Goal: Find specific page/section: Find specific page/section

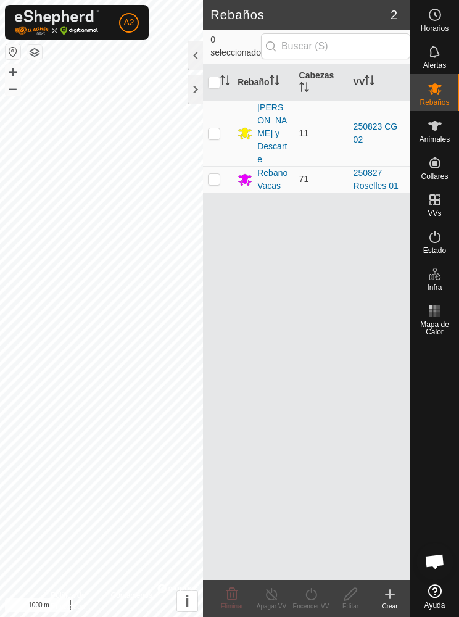
click at [191, 56] on div at bounding box center [195, 56] width 15 height 30
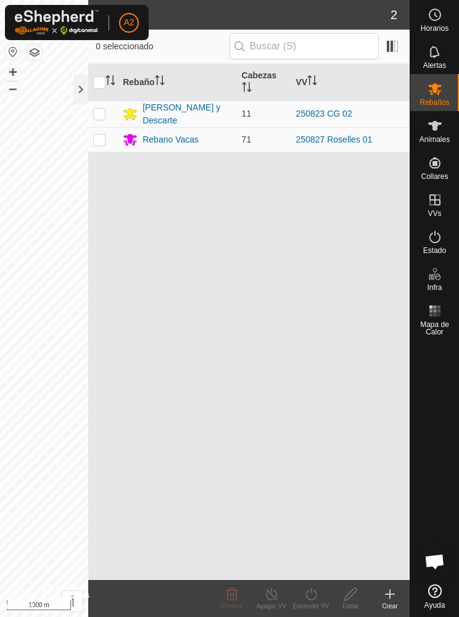
click at [41, 54] on button "button" at bounding box center [34, 52] width 15 height 15
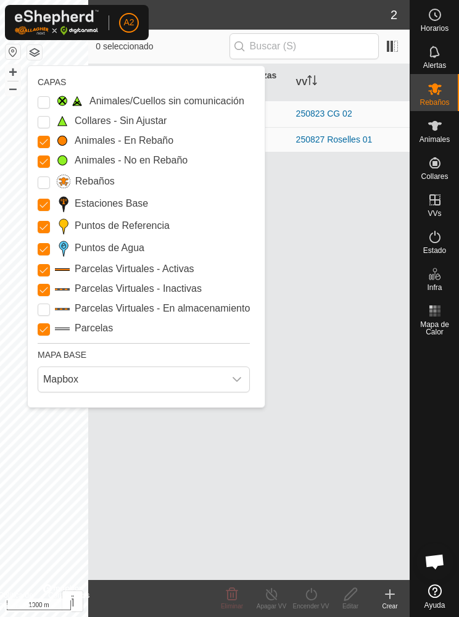
click at [47, 326] on input "Parcelas" at bounding box center [44, 329] width 12 height 12
click at [46, 289] on Inactive "Parcelas Virtuales - Inactivas" at bounding box center [44, 290] width 12 height 12
click at [46, 202] on Stations "Estaciones Base" at bounding box center [44, 205] width 12 height 12
click at [44, 226] on input "Puntos de Referencia" at bounding box center [44, 227] width 12 height 12
click at [235, 383] on icon "dropdown trigger" at bounding box center [237, 379] width 10 height 10
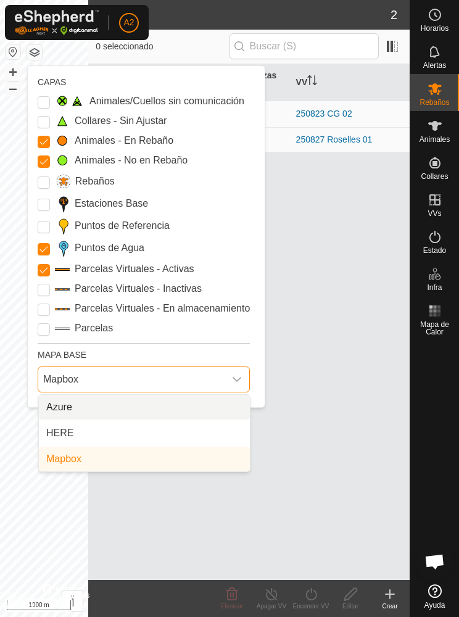
click at [155, 382] on span "Mapbox" at bounding box center [131, 379] width 186 height 25
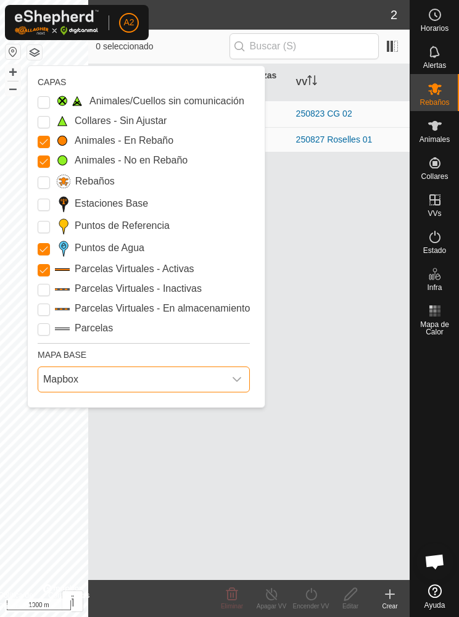
click at [234, 382] on icon "dropdown trigger" at bounding box center [237, 379] width 10 height 10
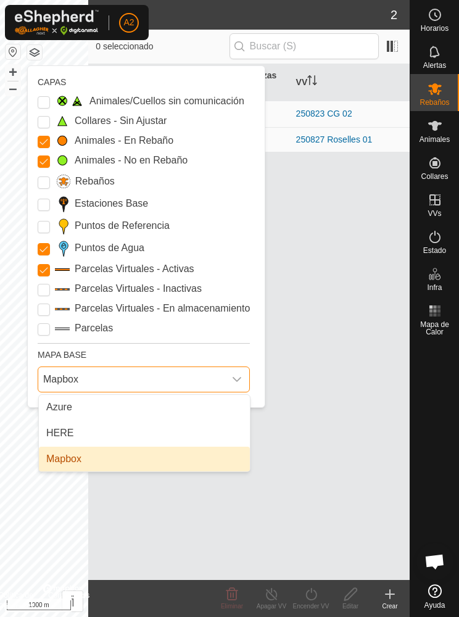
click at [342, 355] on div "Rebaño [PERSON_NAME] Rebano Toros y Descarte 11 250823 CG 02 Rebano Vacas 71 25…" at bounding box center [248, 321] width 321 height 515
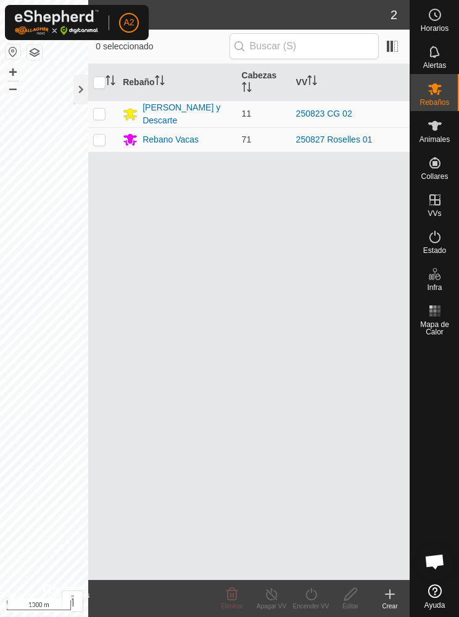
click at [84, 96] on div at bounding box center [80, 90] width 15 height 30
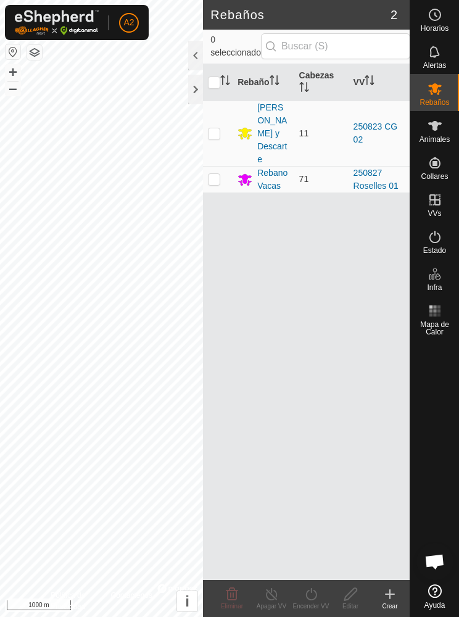
click at [202, 93] on div at bounding box center [195, 90] width 15 height 30
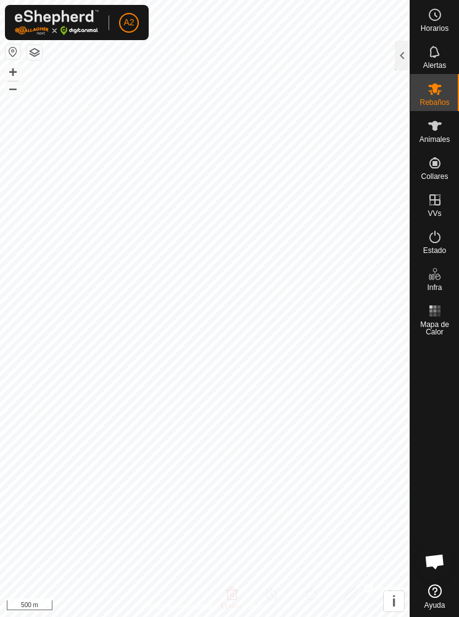
click at [445, 321] on span "Mapa de Calor" at bounding box center [434, 328] width 43 height 15
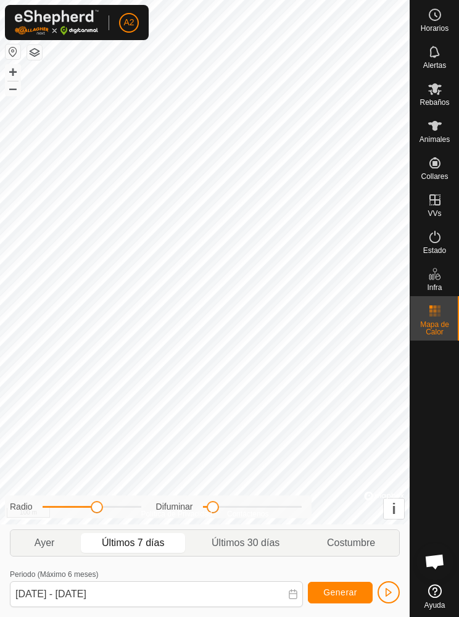
click at [259, 543] on span "Últimos 30 días" at bounding box center [245, 542] width 68 height 15
click at [54, 541] on span "Ayer" at bounding box center [45, 542] width 20 height 15
click at [56, 541] on span "Ayer" at bounding box center [45, 543] width 62 height 20
click at [154, 543] on span "Últimos 7 días" at bounding box center [133, 542] width 62 height 15
type input "[DATE] - [DATE]"
